Goal: Transaction & Acquisition: Download file/media

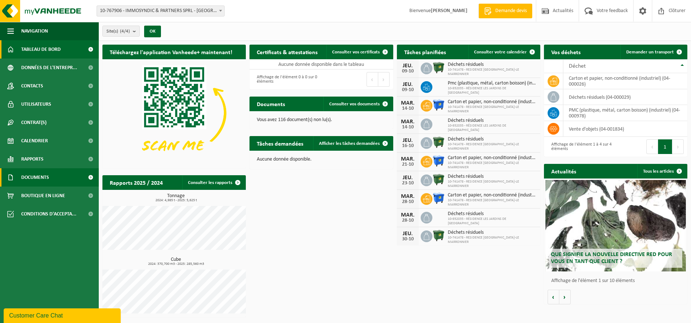
click at [42, 179] on span "Documents" at bounding box center [35, 177] width 28 height 18
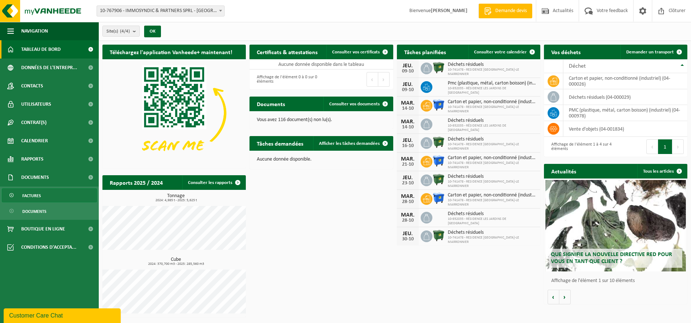
click at [52, 196] on link "Factures" at bounding box center [49, 195] width 95 height 14
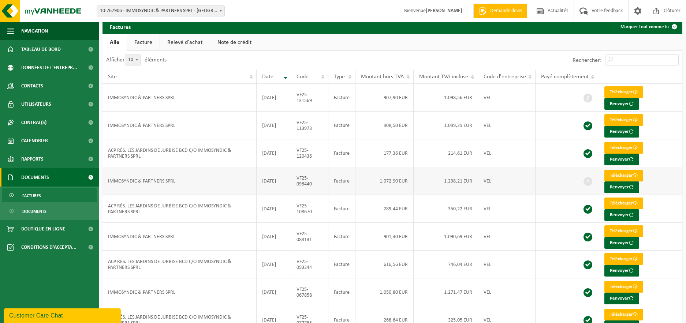
scroll to position [37, 0]
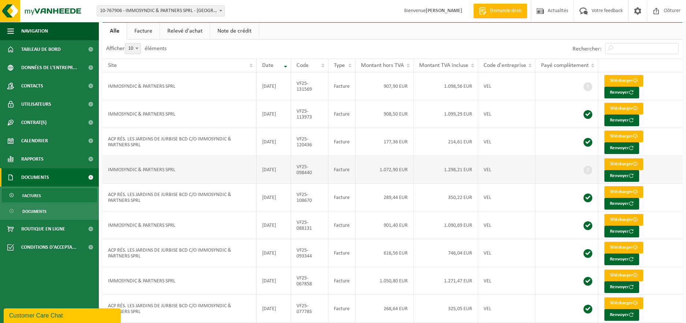
click at [632, 163] on link "Télécharger" at bounding box center [623, 164] width 39 height 12
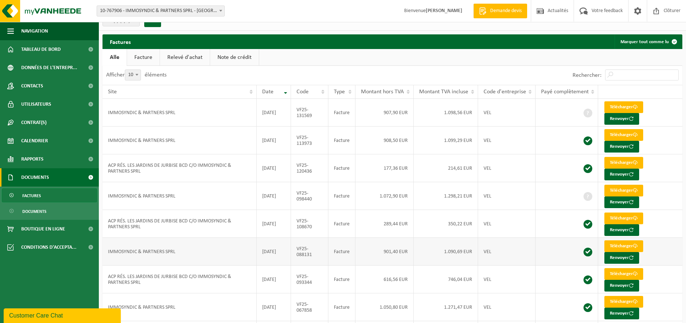
scroll to position [0, 0]
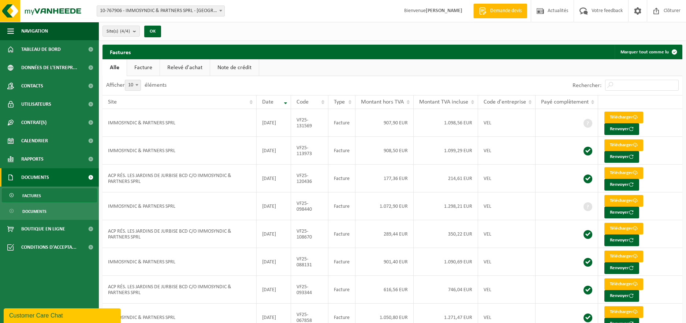
click at [152, 69] on link "Facture" at bounding box center [143, 67] width 33 height 17
click at [115, 64] on link "Alle" at bounding box center [114, 67] width 24 height 17
click at [286, 101] on th "Date" at bounding box center [274, 102] width 34 height 14
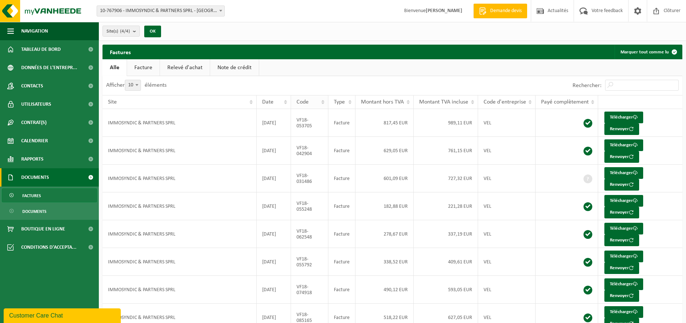
drag, startPoint x: 291, startPoint y: 99, endPoint x: 322, endPoint y: 100, distance: 30.4
click at [322, 100] on th "Code" at bounding box center [310, 102] width 38 height 14
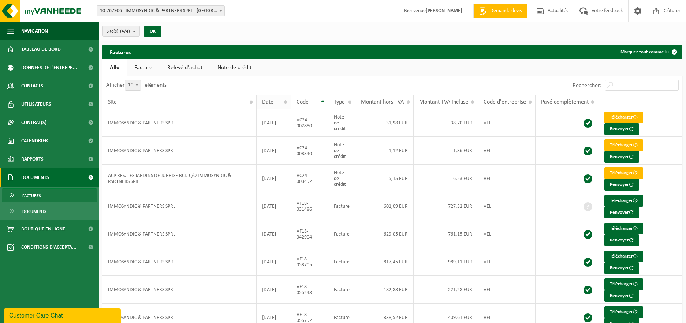
click at [276, 99] on div "Date" at bounding box center [271, 102] width 19 height 6
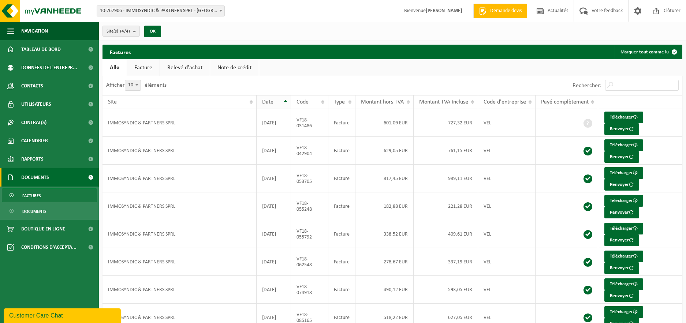
click at [268, 101] on span "Date" at bounding box center [267, 102] width 11 height 6
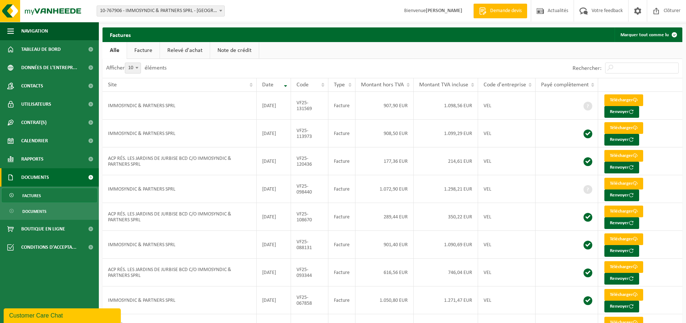
scroll to position [16, 0]
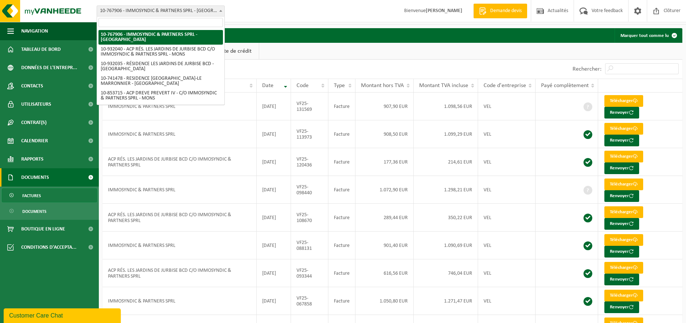
click at [220, 12] on span at bounding box center [220, 11] width 7 height 10
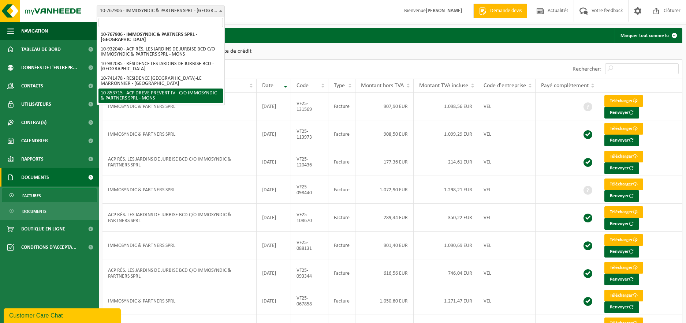
select select "98676"
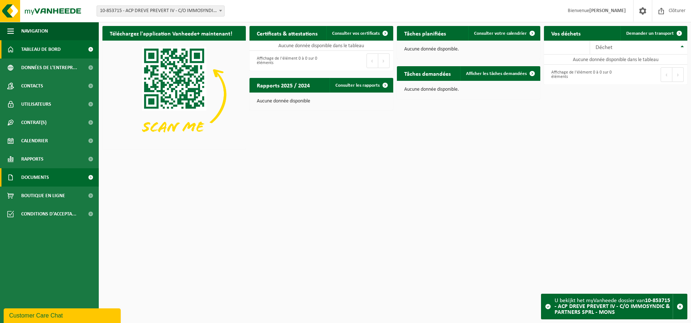
click at [42, 178] on span "Documents" at bounding box center [35, 177] width 28 height 18
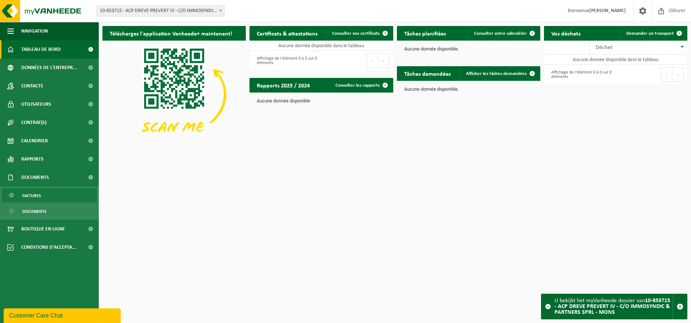
click at [51, 192] on link "Factures" at bounding box center [49, 195] width 95 height 14
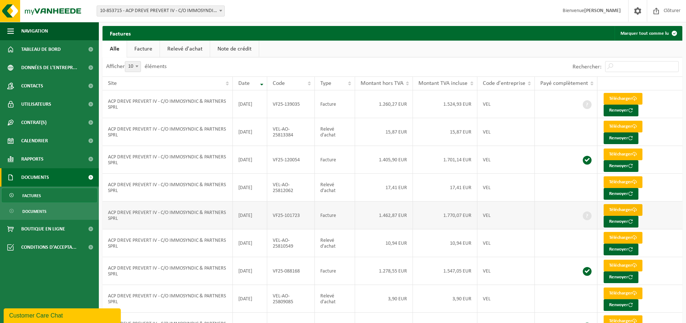
click at [615, 209] on link "Télécharger" at bounding box center [623, 210] width 39 height 12
click at [197, 50] on link "Relevé d'achat" at bounding box center [185, 49] width 50 height 17
click at [241, 42] on link "Note de crédit" at bounding box center [235, 49] width 49 height 17
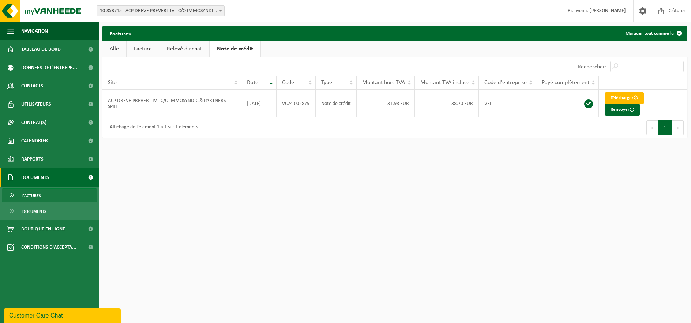
click at [194, 51] on link "Relevé d'achat" at bounding box center [185, 49] width 50 height 17
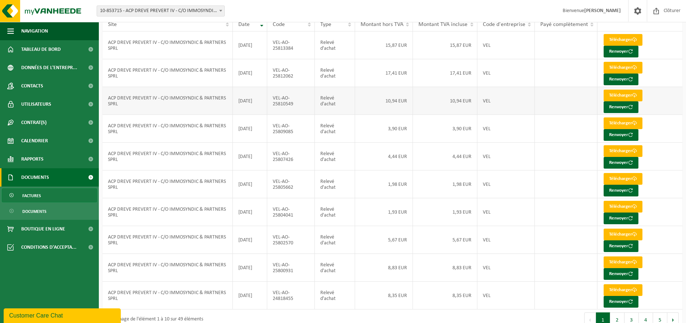
scroll to position [71, 0]
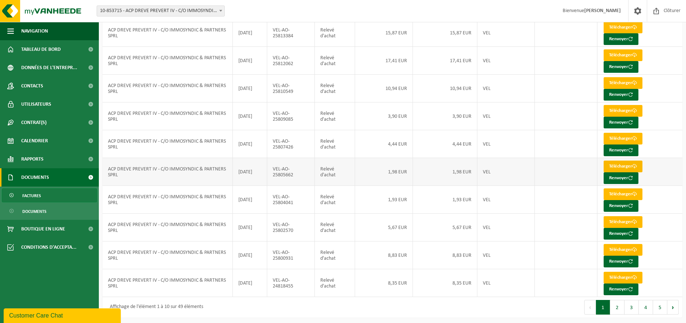
click at [628, 164] on link "Télécharger" at bounding box center [623, 167] width 39 height 12
click at [630, 137] on link "Télécharger" at bounding box center [623, 139] width 39 height 12
